Goal: Book appointment/travel/reservation

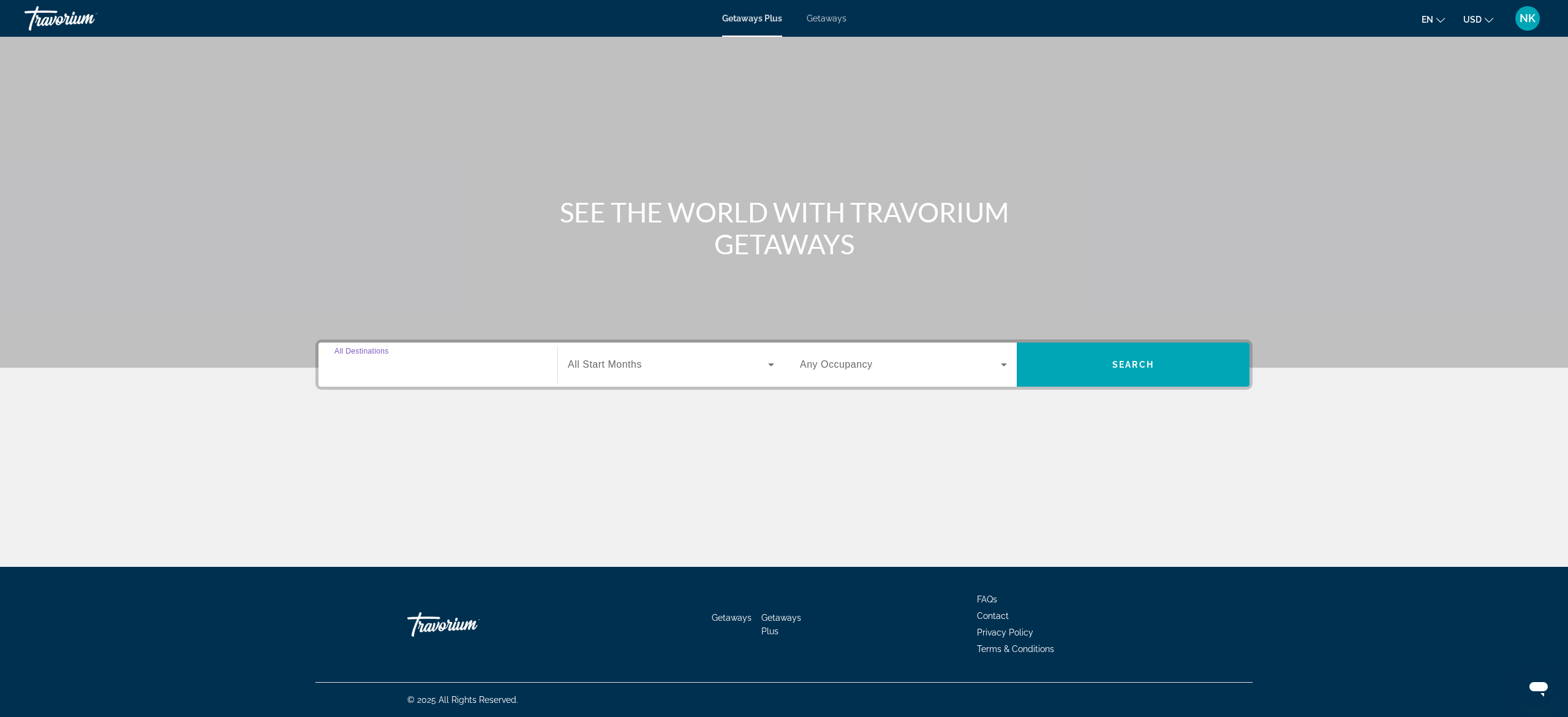
click at [467, 367] on input "Destination All Destinations" at bounding box center [438, 365] width 207 height 14
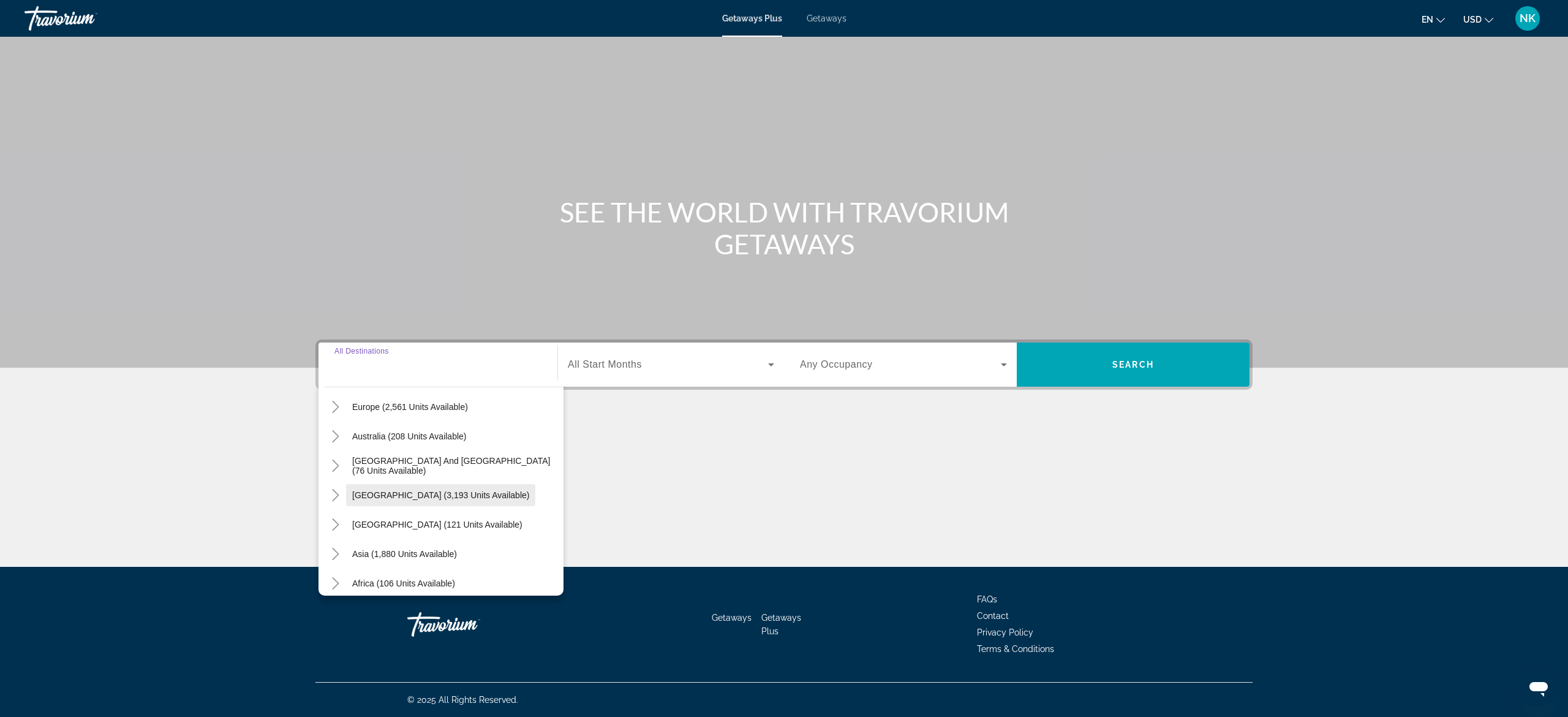
scroll to position [198, 0]
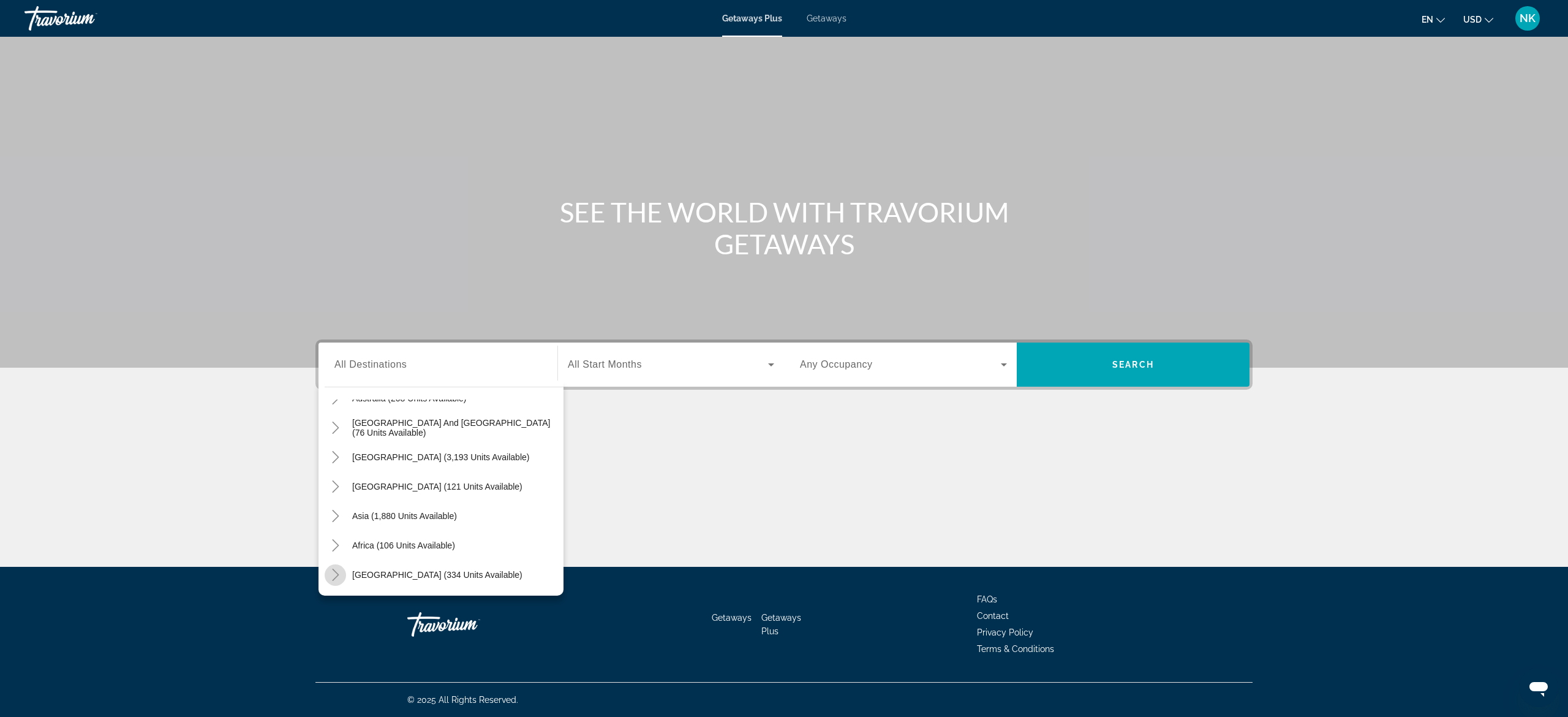
click at [337, 576] on icon "Toggle Middle East (334 units available)" at bounding box center [336, 575] width 13 height 13
click at [334, 483] on icon "Toggle Middle East (334 units available)" at bounding box center [336, 487] width 13 height 13
click at [336, 492] on icon "Toggle Europe (2,561 units available)" at bounding box center [335, 492] width 6 height 13
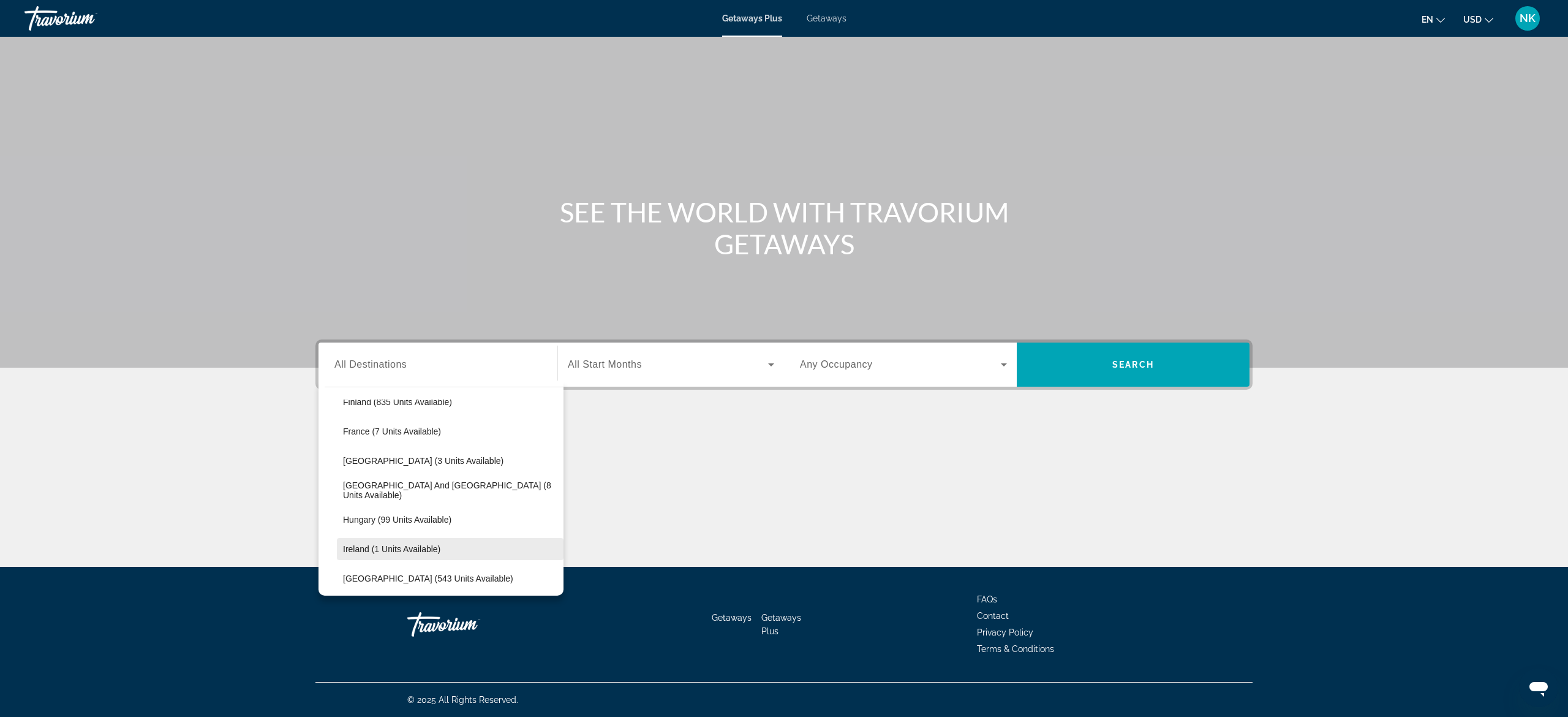
scroll to position [276, 0]
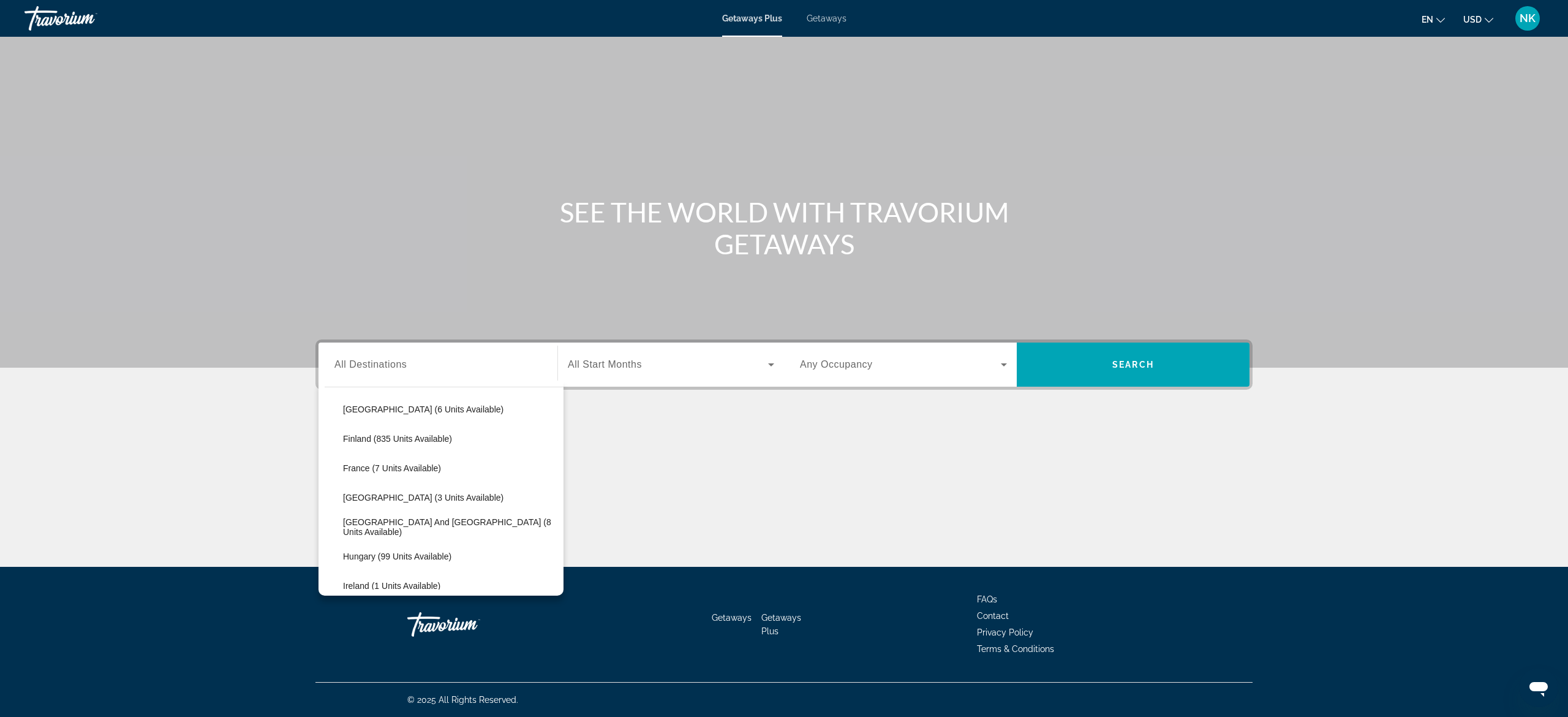
click at [402, 359] on span "All Destinations" at bounding box center [371, 365] width 72 height 11
click at [402, 359] on input "Destination All Destinations" at bounding box center [438, 365] width 207 height 14
click at [334, 418] on icon "Toggle Europe (2,561 units available)" at bounding box center [336, 415] width 13 height 13
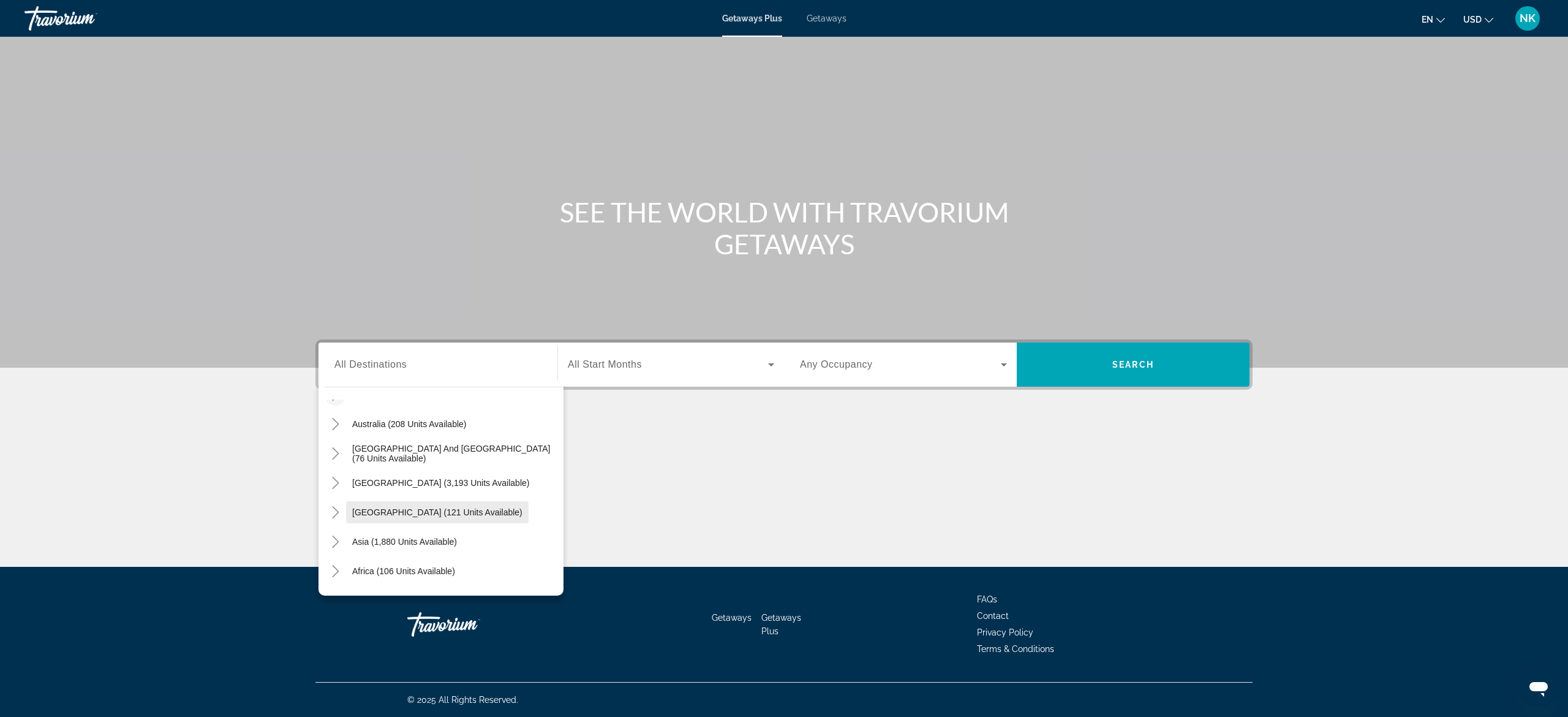
scroll to position [198, 0]
click at [418, 516] on span "Asia (1,880 units available)" at bounding box center [404, 516] width 105 height 10
type input "**********"
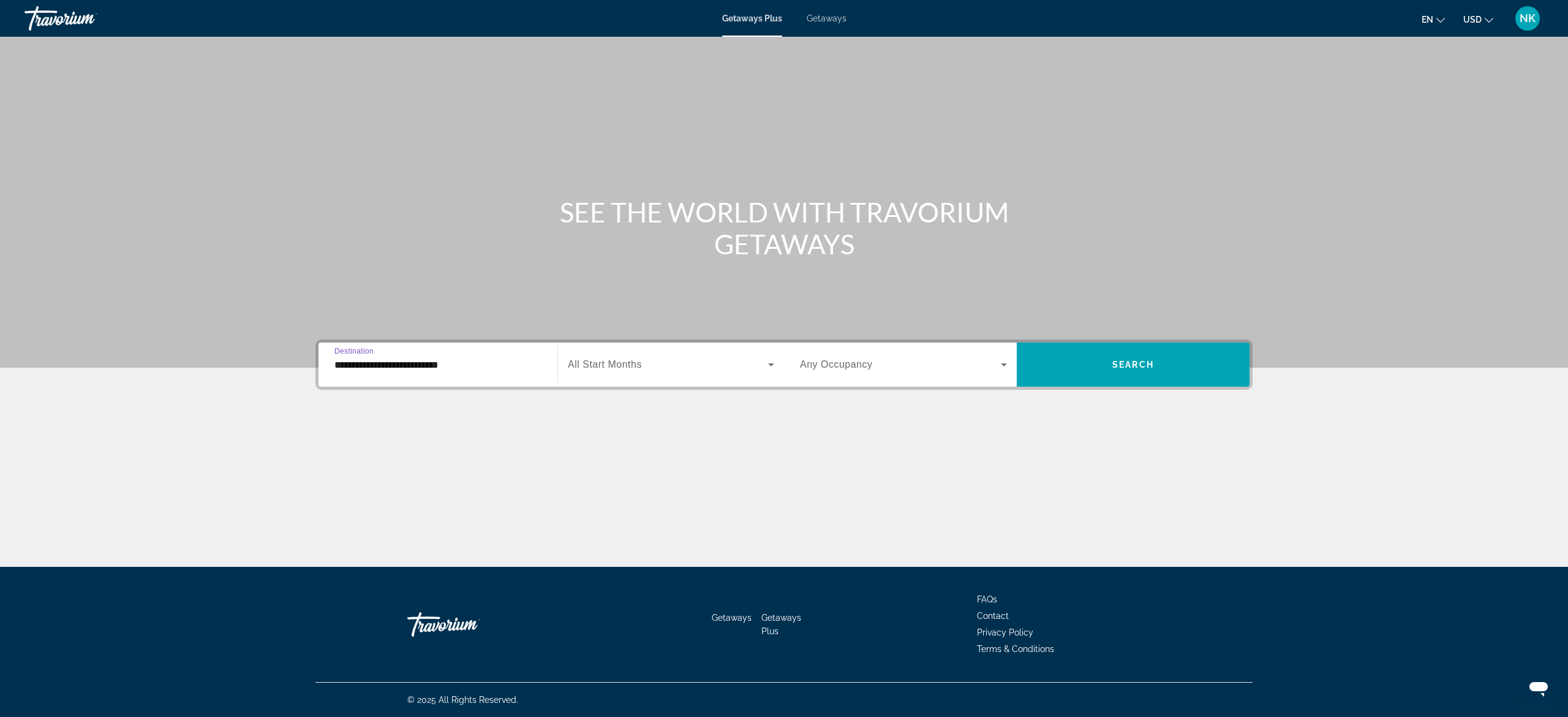
click at [701, 371] on div "Search widget" at bounding box center [671, 365] width 206 height 34
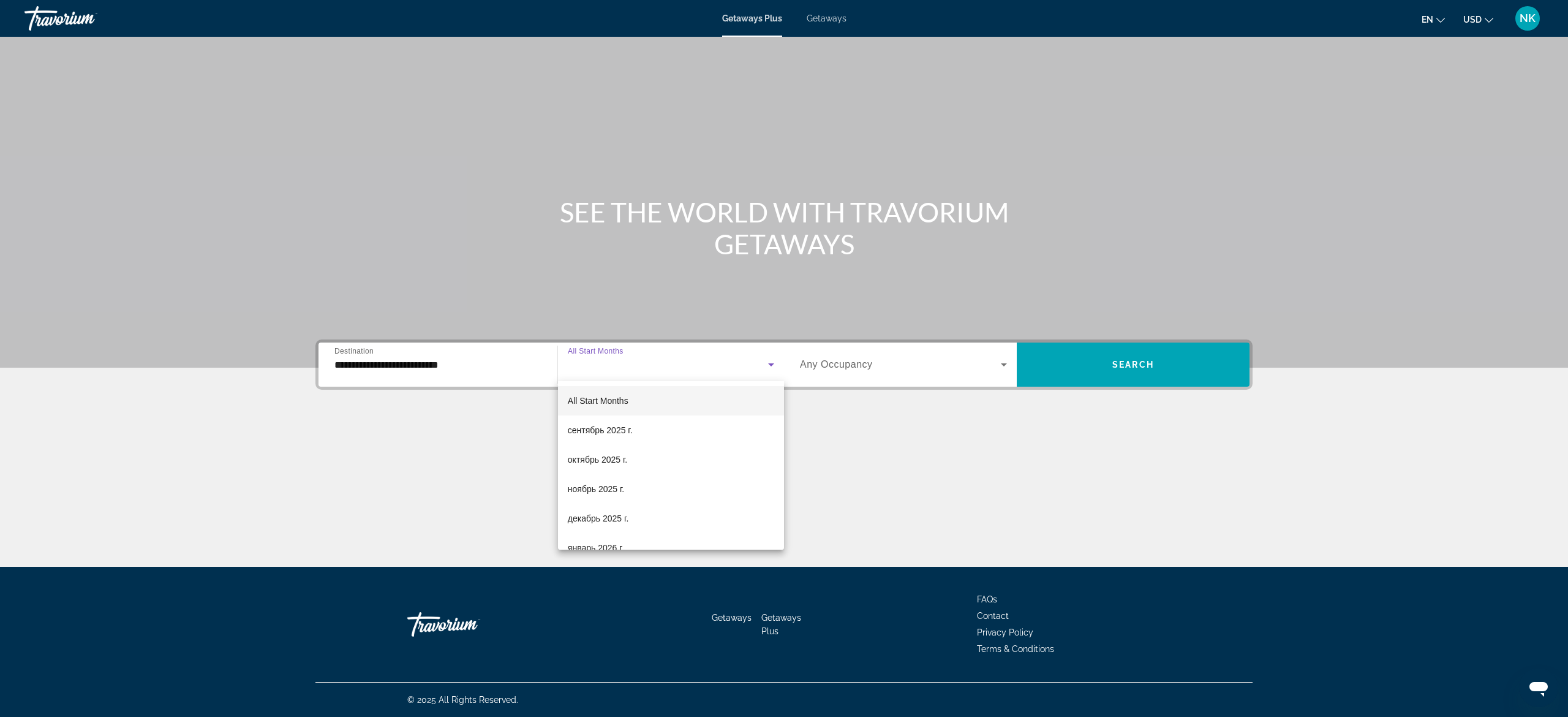
click at [1098, 371] on div at bounding box center [784, 358] width 1568 height 717
